Goal: Find specific page/section: Find specific page/section

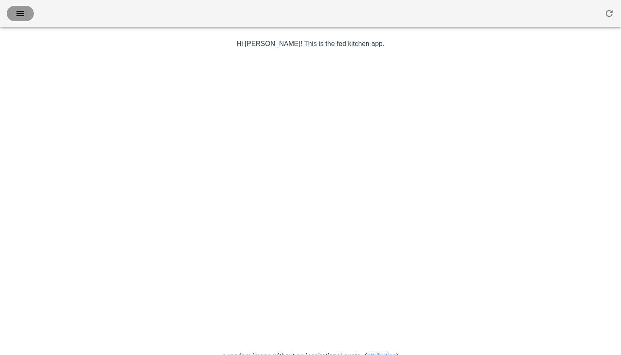
click at [28, 11] on button "button" at bounding box center [20, 13] width 27 height 15
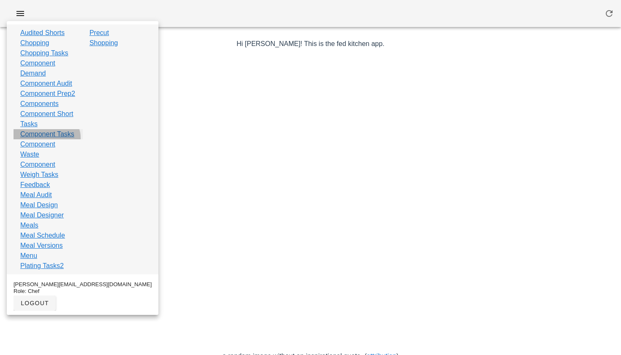
click at [50, 139] on link "Component Tasks" at bounding box center [47, 134] width 54 height 10
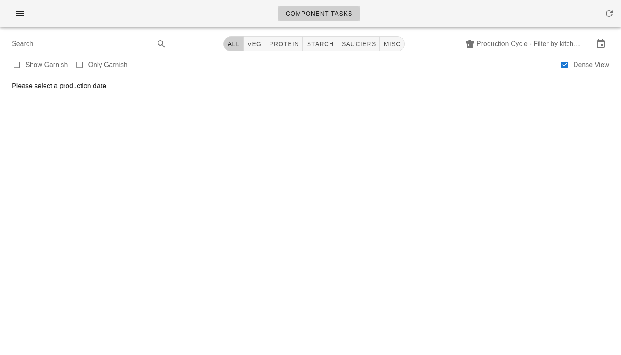
click at [490, 45] on input "Production Cycle - Filter by kitchen production schedules" at bounding box center [535, 44] width 117 height 14
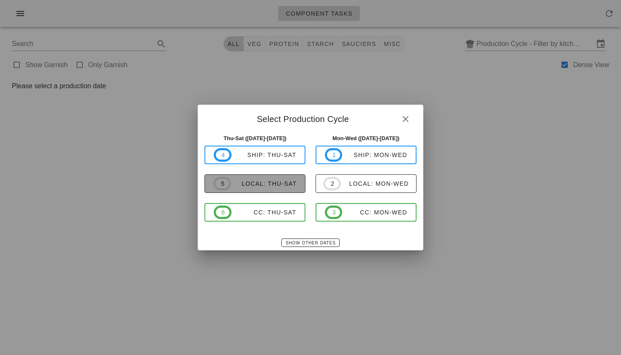
click at [249, 182] on div "local: Thu-Sat" at bounding box center [264, 183] width 66 height 7
type input "local: Thu-Sat ([DATE]-[DATE])"
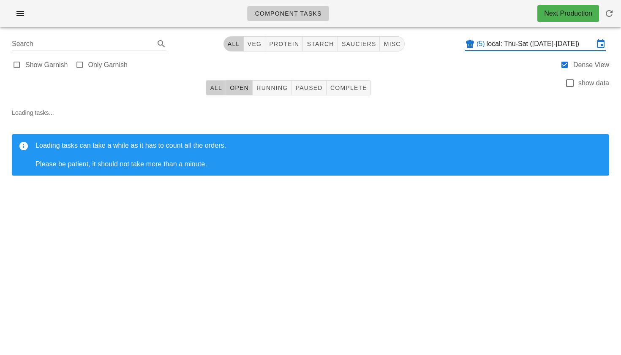
click at [215, 91] on span "All" at bounding box center [216, 87] width 13 height 7
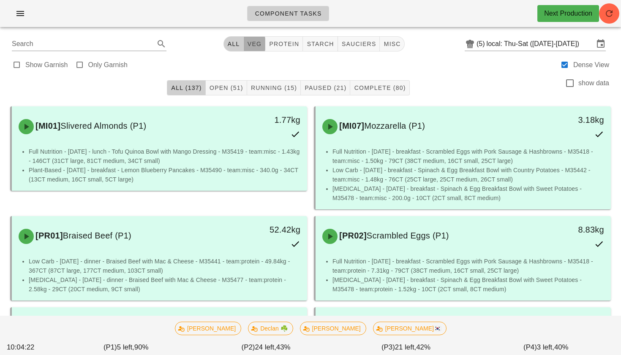
click at [255, 44] on span "veg" at bounding box center [254, 44] width 15 height 7
type input "team:veg"
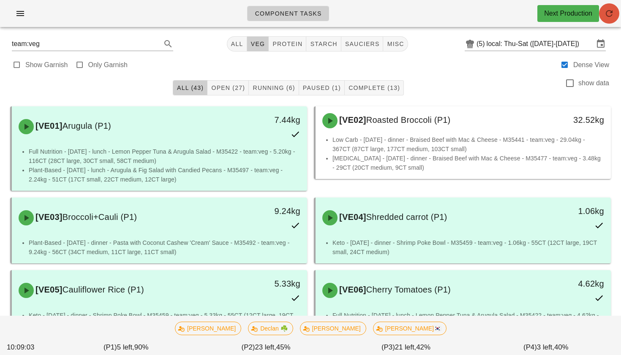
click at [607, 22] on button "button" at bounding box center [609, 13] width 20 height 20
